Goal: Register for event/course

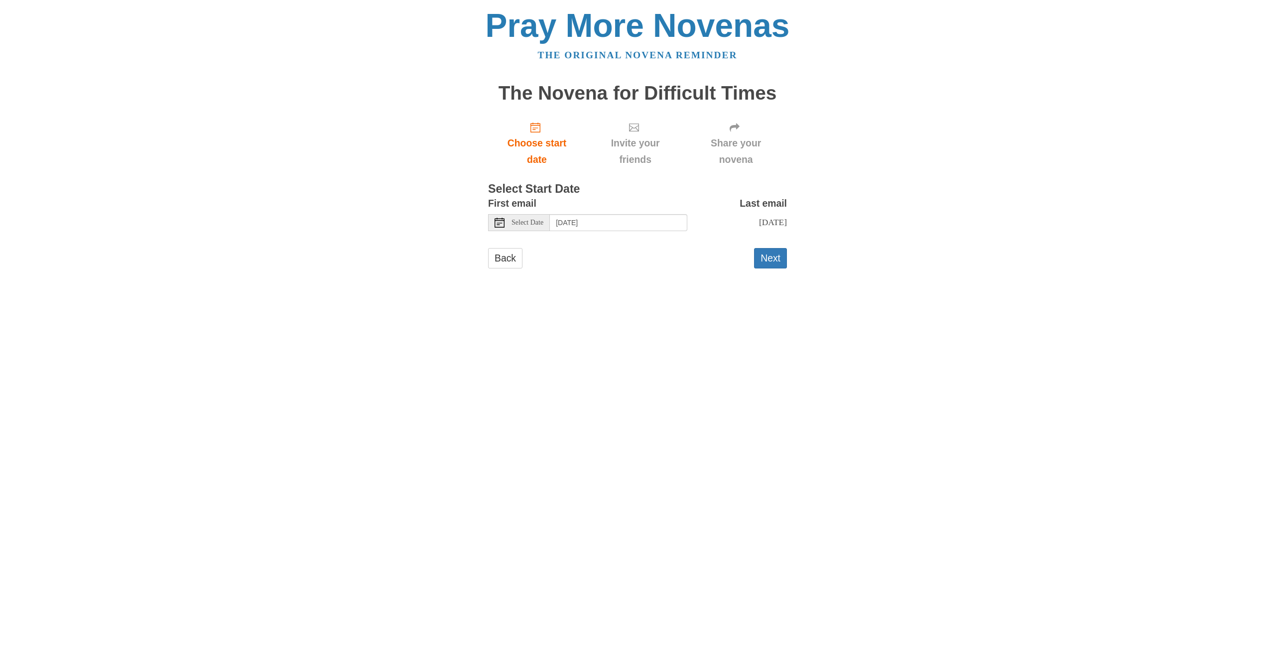
click at [533, 222] on span "Select Date" at bounding box center [527, 222] width 32 height 7
type input "Tuesday, August 26th"
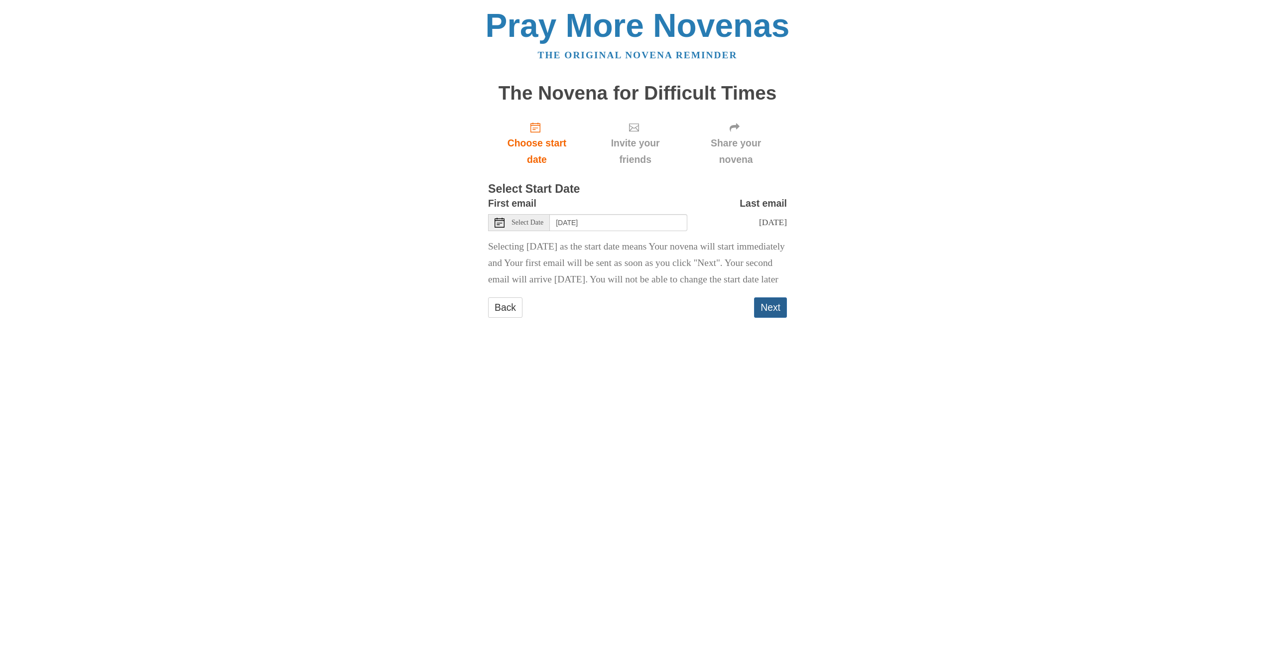
click at [766, 318] on button "Next" at bounding box center [770, 307] width 33 height 20
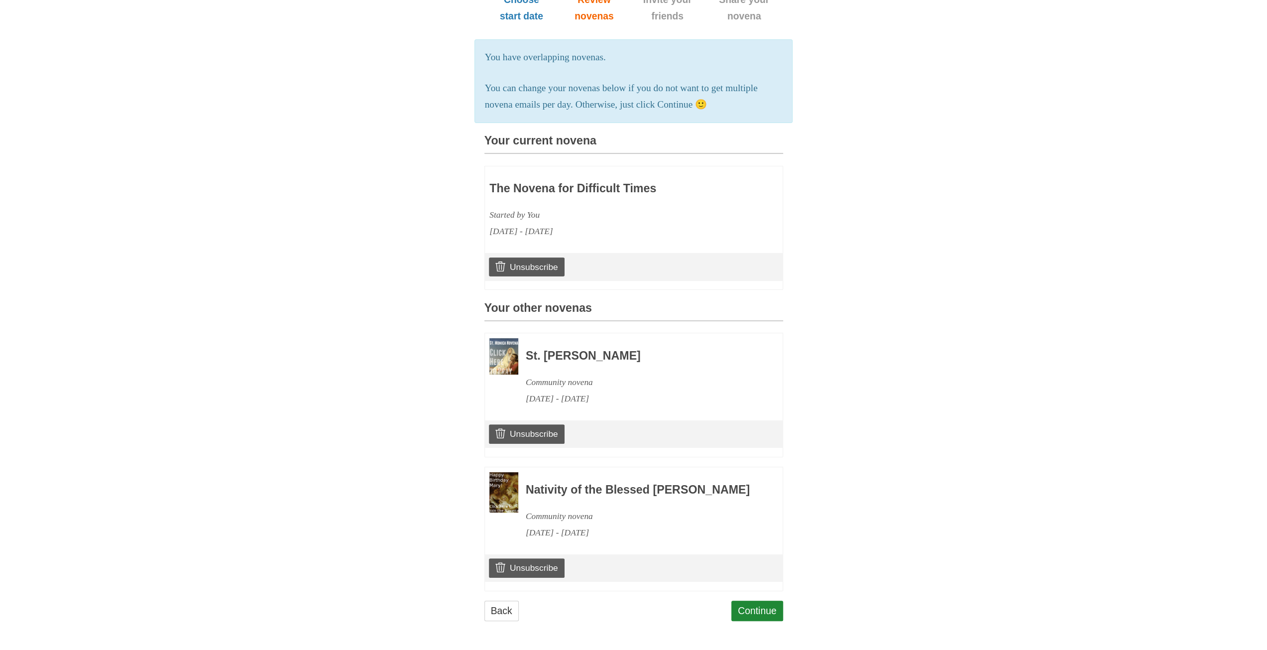
scroll to position [170, 0]
click at [759, 611] on link "Continue" at bounding box center [757, 611] width 52 height 20
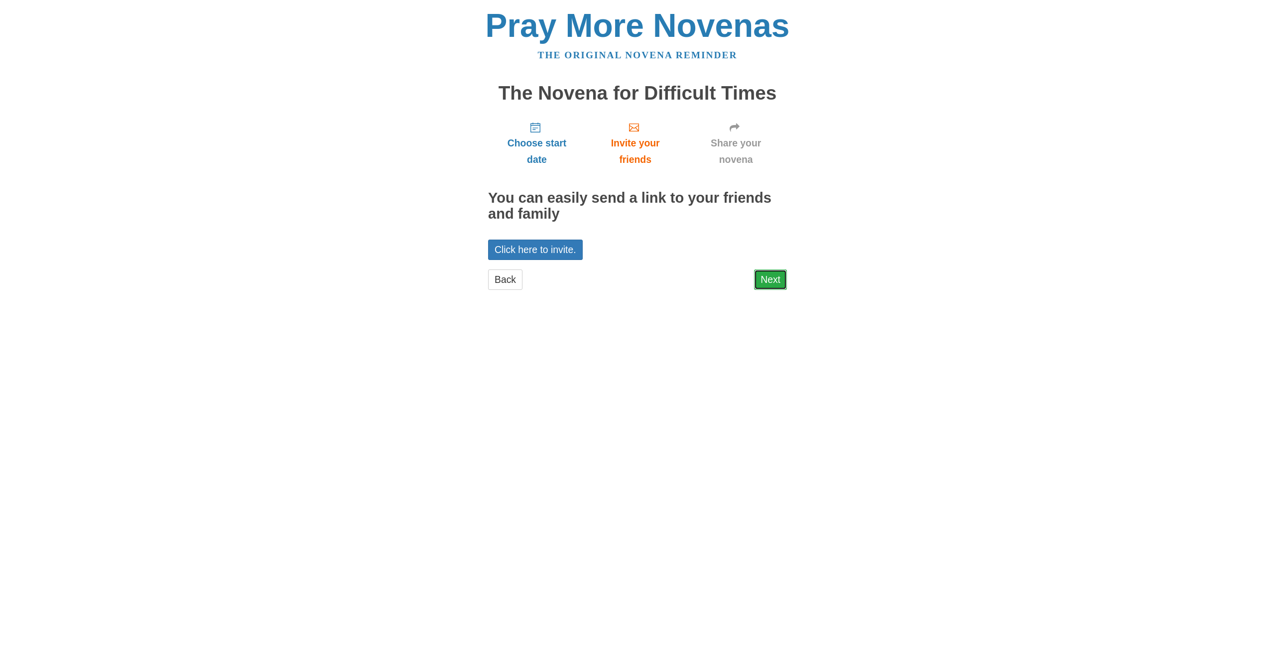
click at [771, 279] on link "Next" at bounding box center [770, 279] width 33 height 20
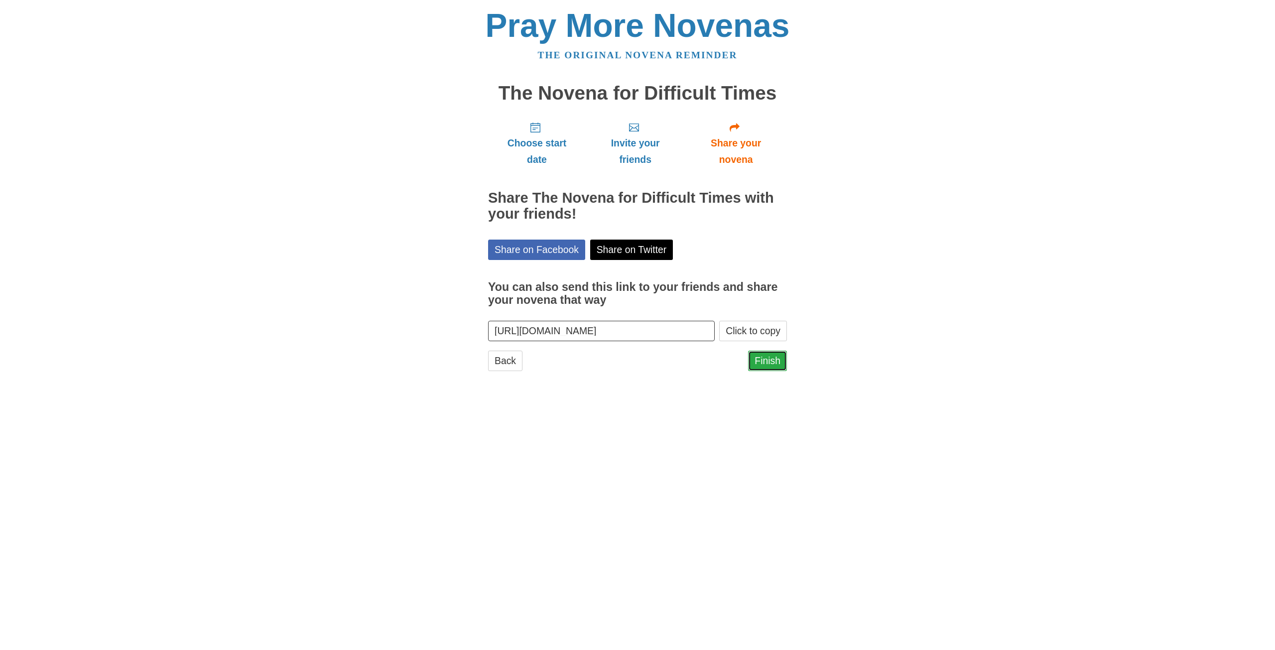
click at [773, 360] on link "Finish" at bounding box center [767, 361] width 39 height 20
